Goal: Information Seeking & Learning: Learn about a topic

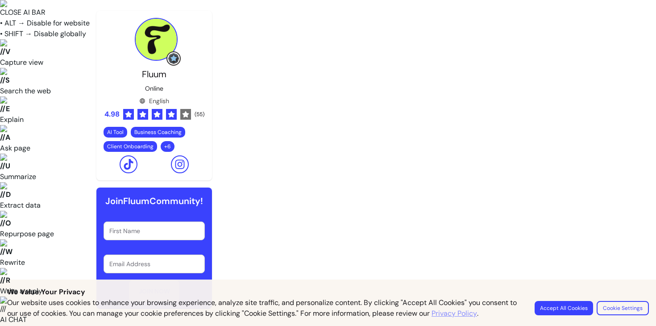
scroll to position [563, 0]
click at [557, 298] on div "Our website uses cookies to enhance your browsing experience, analyze site traf…" at bounding box center [328, 307] width 642 height 21
click at [555, 311] on button "Accept All Cookies" at bounding box center [564, 308] width 57 height 14
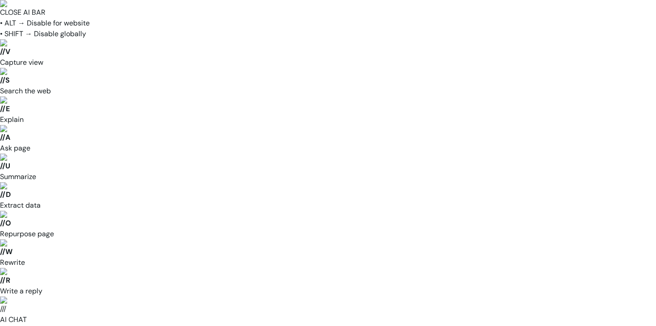
scroll to position [1300, 0]
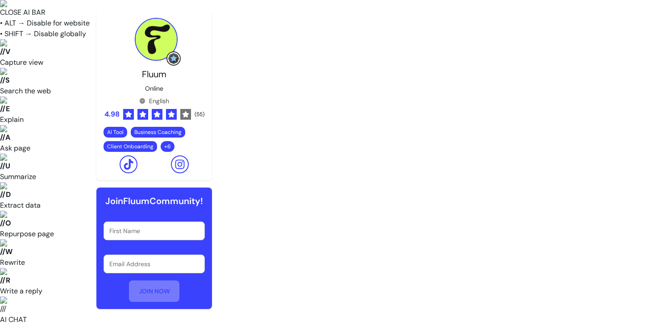
scroll to position [0, 0]
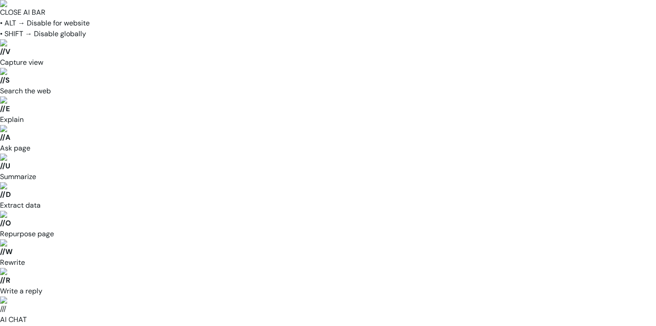
drag, startPoint x: 455, startPoint y: 126, endPoint x: 276, endPoint y: 147, distance: 180.7
drag, startPoint x: 493, startPoint y: 113, endPoint x: 328, endPoint y: 119, distance: 165.8
drag, startPoint x: 410, startPoint y: 129, endPoint x: 269, endPoint y: 132, distance: 140.7
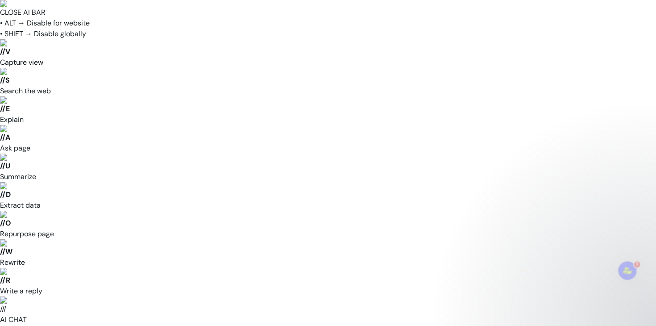
scroll to position [0, 0]
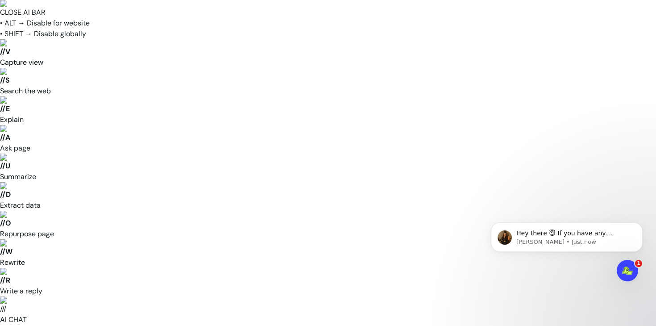
click at [624, 247] on div "Hey there 😇 If you have any question about what you can do with Fluum, I'm here…" at bounding box center [567, 236] width 152 height 29
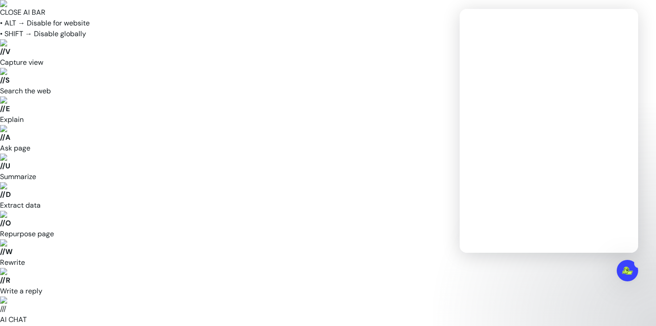
scroll to position [0, 0]
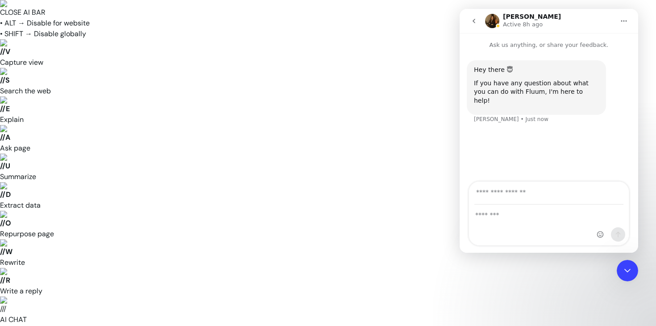
click at [627, 277] on div "Close Intercom Messenger" at bounding box center [627, 270] width 21 height 21
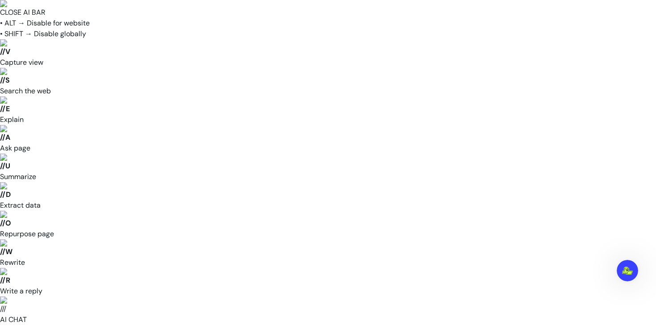
click at [647, 7] on img at bounding box center [328, 3] width 656 height 7
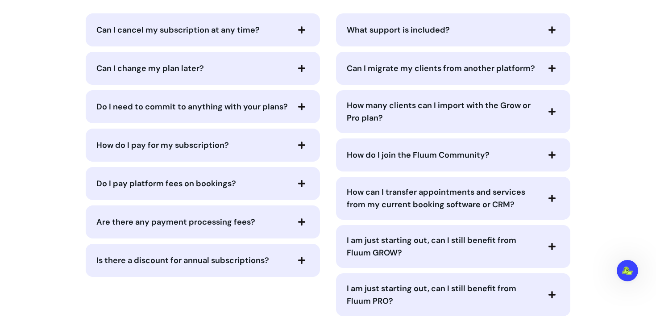
click at [537, 149] on span "How do I join the Fluum Community?" at bounding box center [443, 155] width 192 height 13
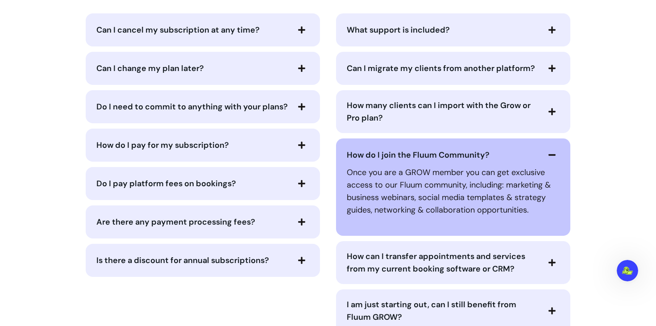
click at [537, 149] on span "How do I join the Fluum Community?" at bounding box center [443, 155] width 192 height 13
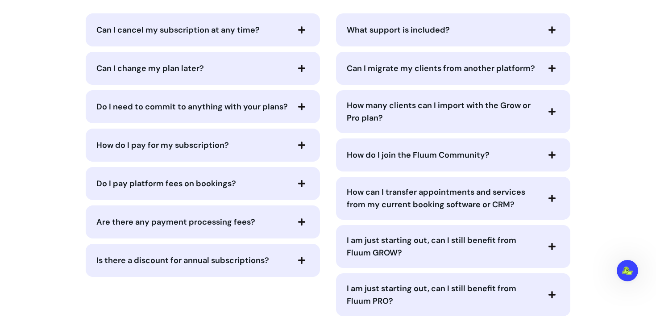
click at [535, 99] on span "How many clients can I import with the Grow or Pro plan?" at bounding box center [443, 111] width 192 height 25
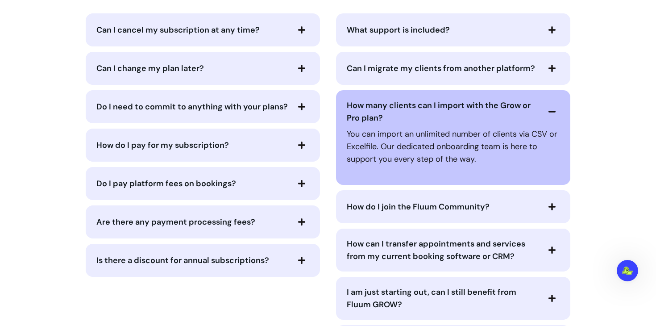
click at [535, 99] on span "How many clients can I import with the Grow or Pro plan?" at bounding box center [443, 111] width 192 height 25
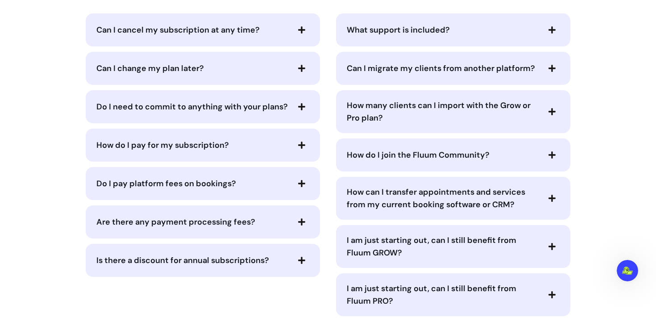
click at [529, 63] on span "Can I migrate my clients from another platform?" at bounding box center [441, 68] width 188 height 11
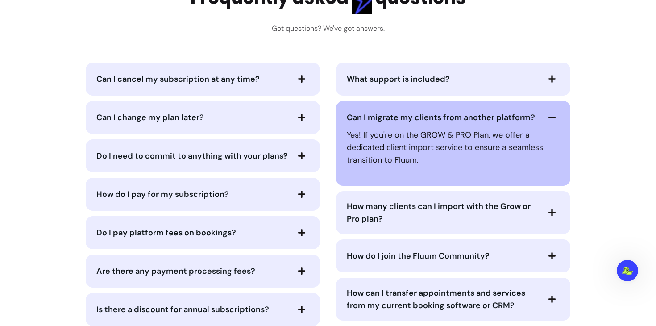
scroll to position [4412, 0]
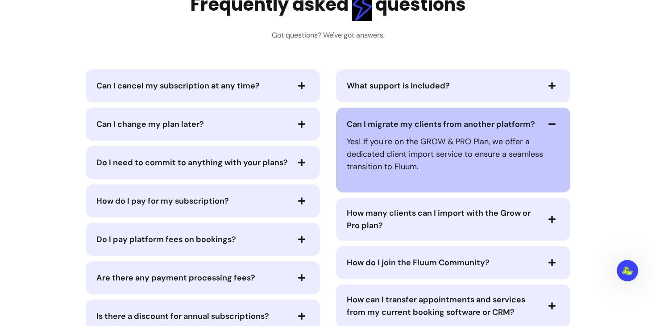
click at [488, 119] on span "Can I migrate my clients from another platform?" at bounding box center [441, 124] width 188 height 11
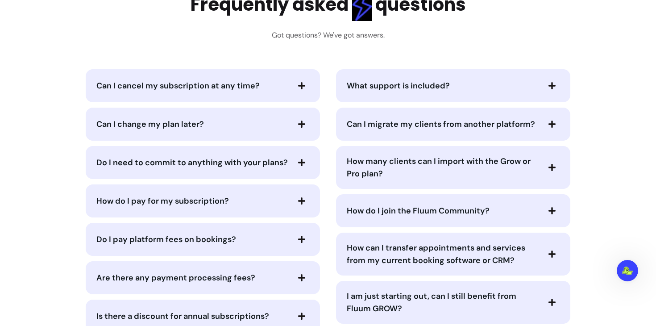
click at [488, 76] on div "What support is included?" at bounding box center [453, 85] width 234 height 33
click at [485, 79] on span "What support is included?" at bounding box center [443, 85] width 192 height 13
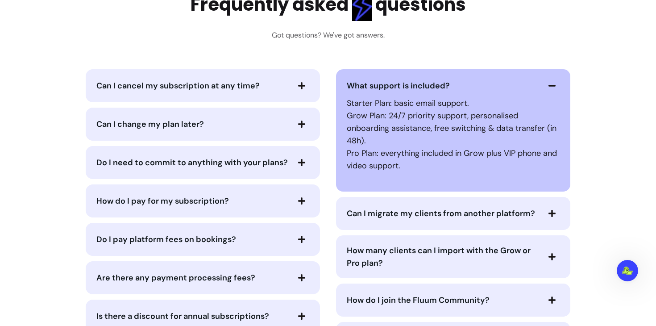
click at [426, 79] on span "What support is included?" at bounding box center [443, 85] width 192 height 13
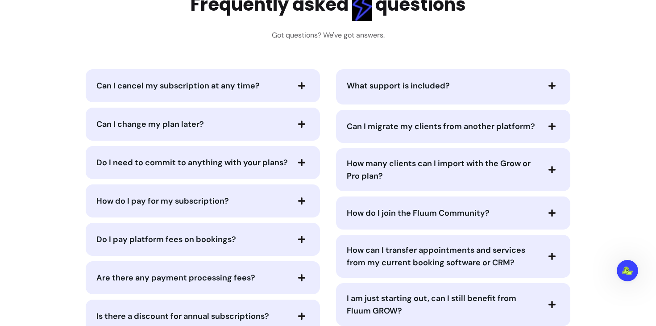
click at [292, 83] on div "Can I cancel my subscription at any time? Can I change my plan later? Do I need…" at bounding box center [203, 200] width 242 height 263
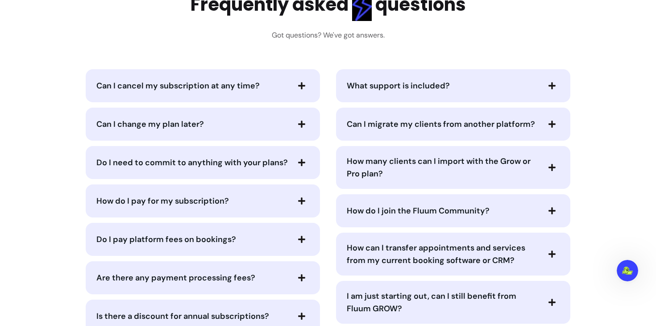
click at [292, 78] on button "Can I cancel my subscription at any time?" at bounding box center [202, 85] width 213 height 15
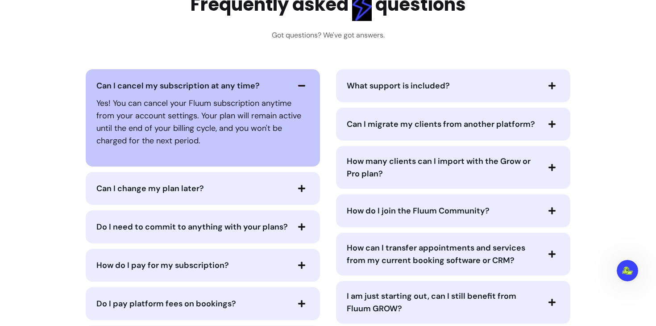
click at [292, 78] on button "Can I cancel my subscription at any time?" at bounding box center [202, 85] width 213 height 15
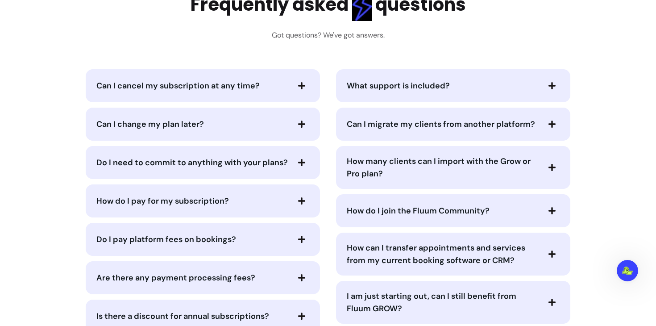
click at [282, 118] on span "Can I change my plan later?" at bounding box center [192, 124] width 192 height 13
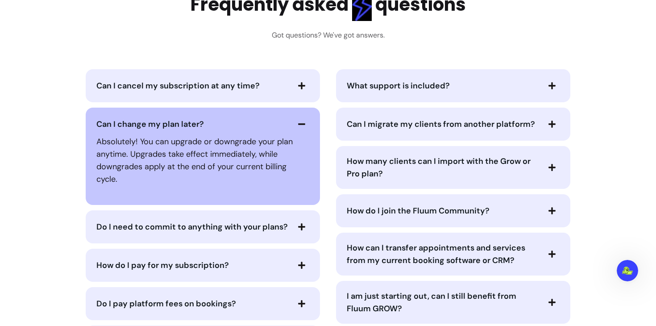
click at [274, 135] on p "Absolutely! You can upgrade or downgrade your plan anytime. Upgrades take effec…" at bounding box center [202, 160] width 213 height 50
click at [303, 120] on icon "button" at bounding box center [302, 124] width 8 height 8
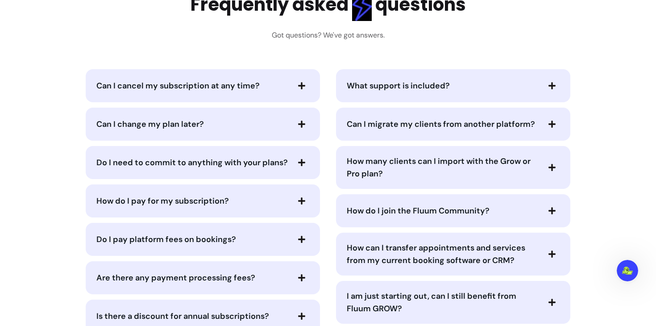
click at [298, 159] on icon "button" at bounding box center [302, 163] width 8 height 8
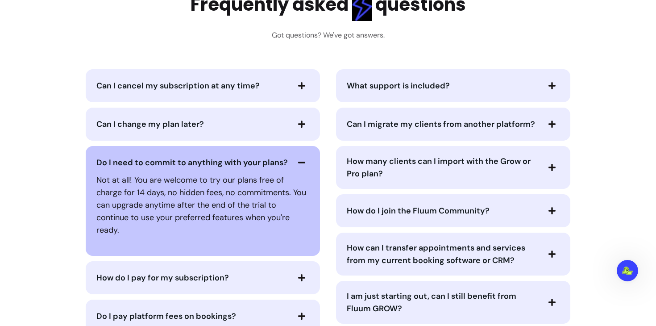
click at [298, 159] on icon "button" at bounding box center [302, 163] width 8 height 8
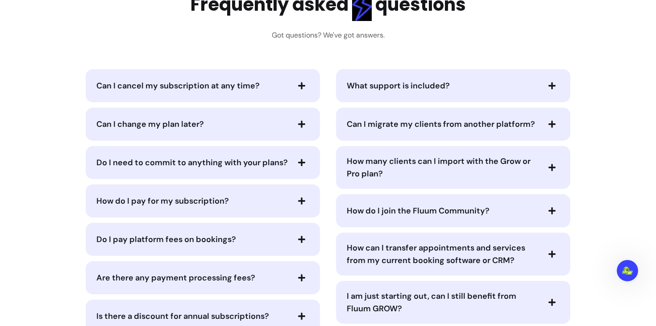
click at [290, 193] on button "How do I pay for my subscription?" at bounding box center [202, 200] width 213 height 15
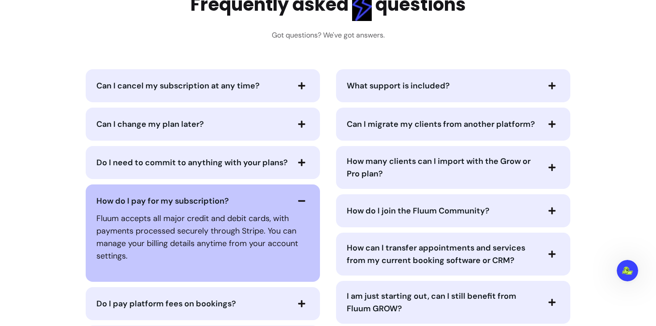
click at [290, 193] on button "How do I pay for my subscription?" at bounding box center [202, 200] width 213 height 15
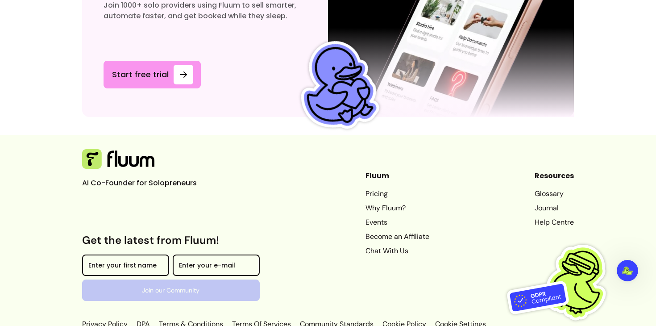
scroll to position [4999, 0]
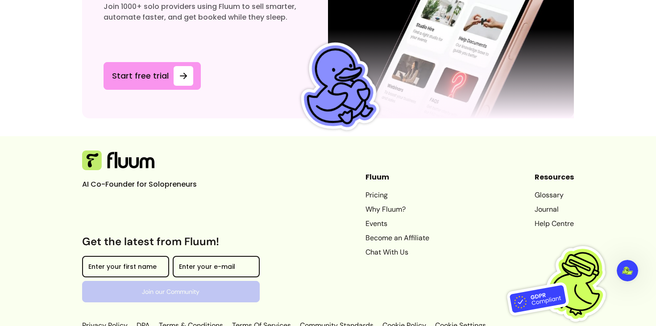
click at [117, 320] on link "Privacy Policy" at bounding box center [105, 325] width 47 height 11
click at [139, 320] on link "DPA" at bounding box center [143, 325] width 17 height 11
click at [193, 320] on link "Terms & Conditions" at bounding box center [191, 325] width 68 height 11
click at [278, 320] on link "Terms Of Services" at bounding box center [261, 325] width 63 height 11
click at [335, 298] on div "AI Co-Founder for Solopreneurs Get the latest from Fluum! Enter your first name…" at bounding box center [328, 240] width 493 height 180
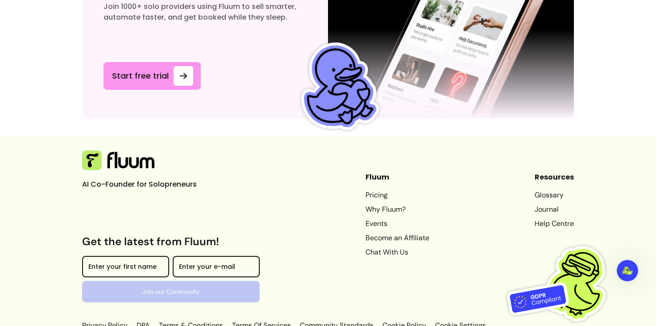
click at [338, 320] on link "Community Standards" at bounding box center [336, 325] width 77 height 11
click at [411, 320] on link "Cookie Policy" at bounding box center [404, 325] width 47 height 11
click at [475, 320] on p "Cookie Settings" at bounding box center [460, 325] width 53 height 11
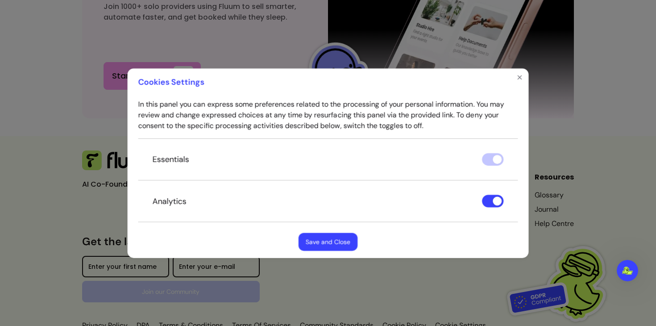
click at [475, 309] on div "Cookies Settings In this panel you can express some preferences related to the …" at bounding box center [328, 163] width 659 height 327
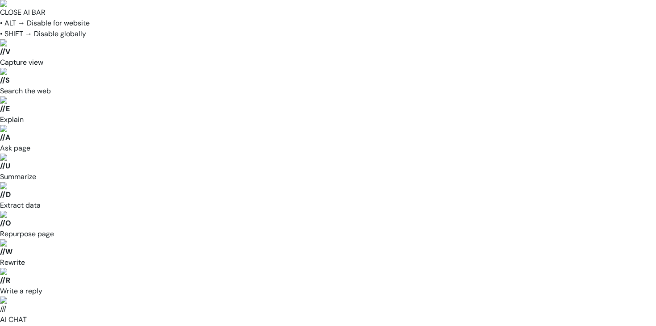
drag, startPoint x: 302, startPoint y: 141, endPoint x: 301, endPoint y: 104, distance: 36.2
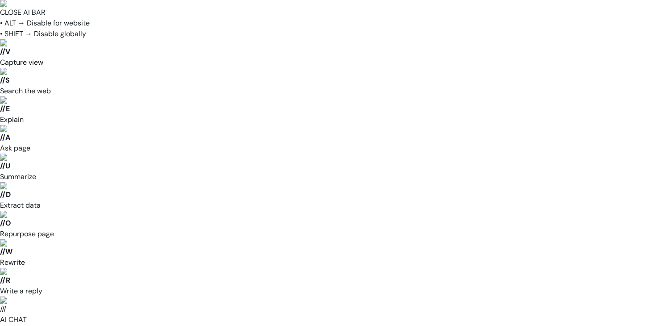
scroll to position [2162, 0]
